Goal: Task Accomplishment & Management: Complete application form

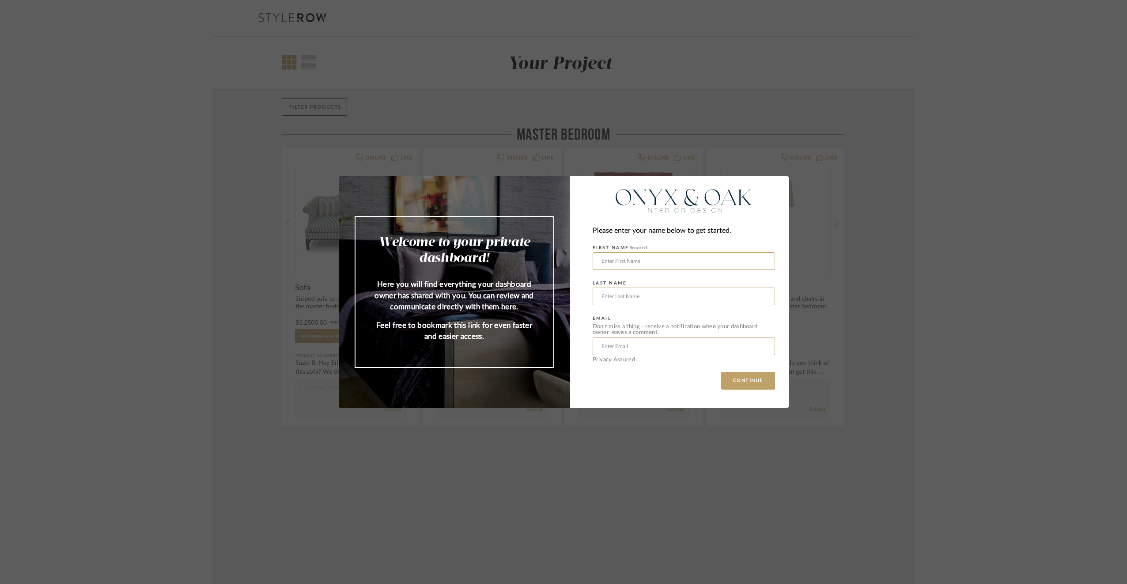
click at [728, 463] on div "Welcome to your private dashboard! Here you will find everything your dashboard…" at bounding box center [563, 292] width 1127 height 584
click at [655, 262] on input "text" at bounding box center [684, 261] width 182 height 18
type input "[PERSON_NAME]"
click at [631, 347] on input "text" at bounding box center [684, 346] width 182 height 18
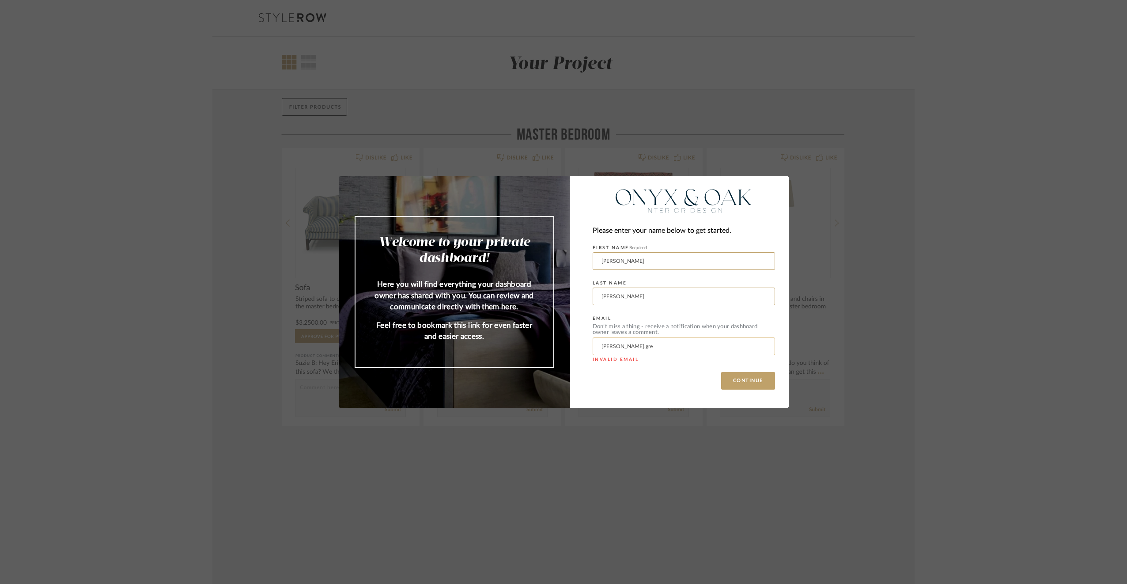
type input "[PERSON_NAME][EMAIL_ADDRESS][PERSON_NAME][DOMAIN_NAME]"
click at [730, 374] on button "CONTINUE" at bounding box center [748, 381] width 54 height 18
